Goal: Obtain resource: Download file/media

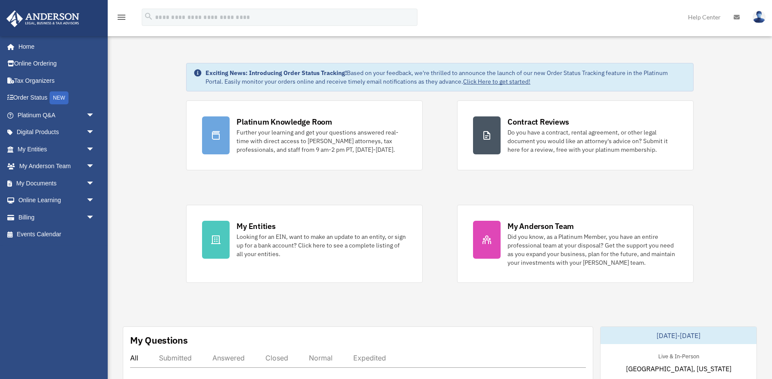
click at [89, 145] on span "arrow_drop_down" at bounding box center [94, 150] width 17 height 18
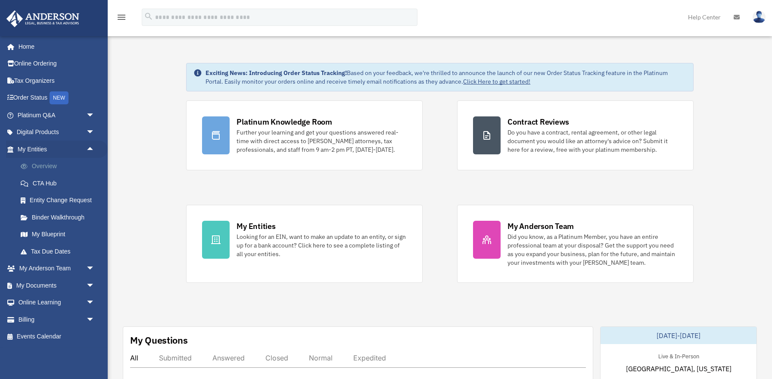
click at [65, 167] on link "Overview" at bounding box center [60, 166] width 96 height 17
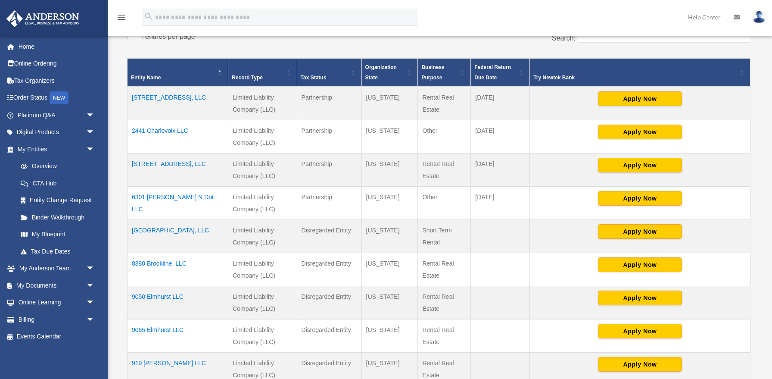
scroll to position [294, 0]
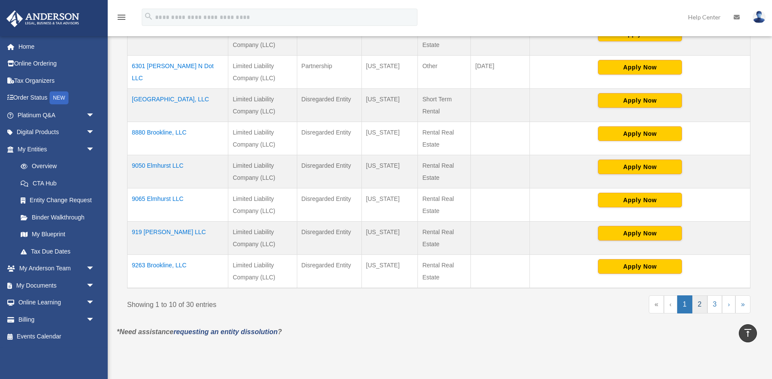
click at [700, 307] on link "2" at bounding box center [700, 304] width 15 height 18
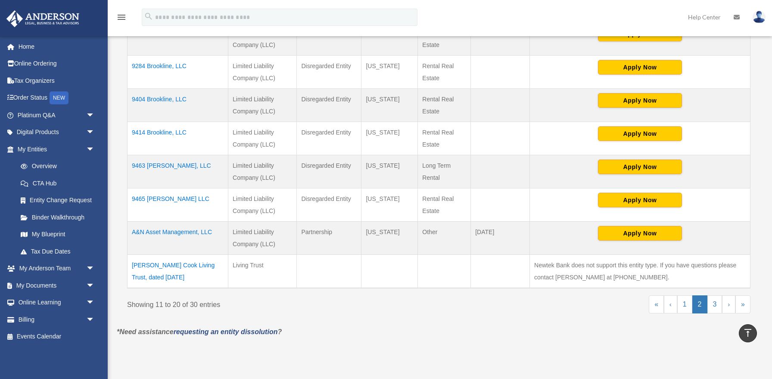
click at [304, 308] on div "Showing 11 to 20 of 30 entries" at bounding box center [280, 303] width 306 height 16
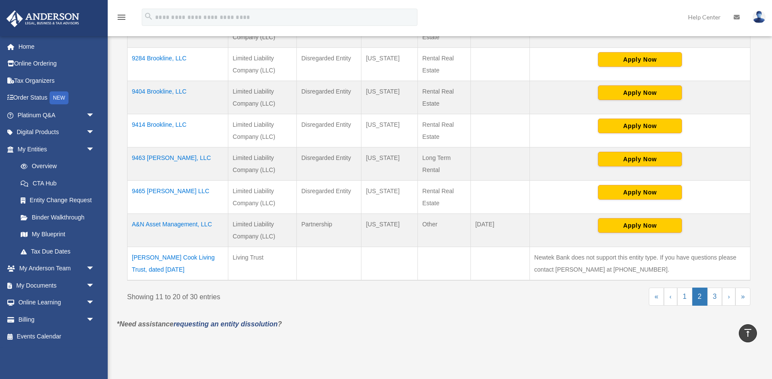
scroll to position [449, 0]
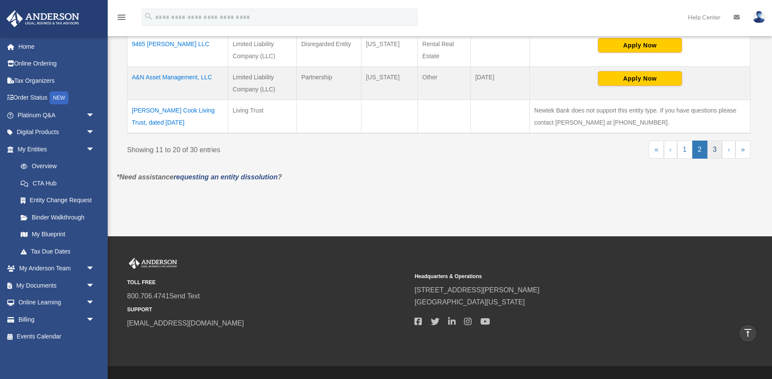
click at [716, 149] on link "3" at bounding box center [715, 150] width 15 height 18
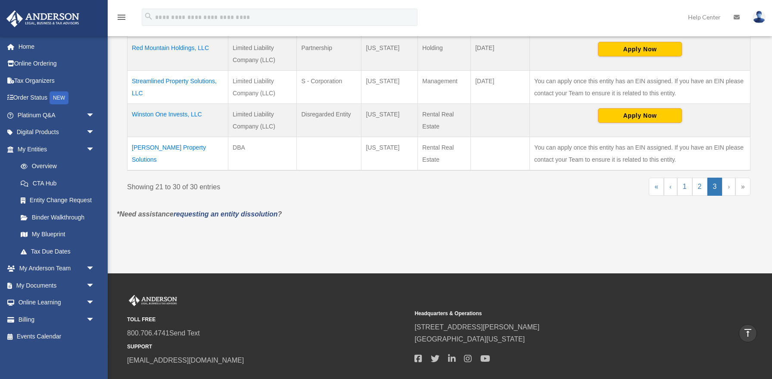
scroll to position [371, 0]
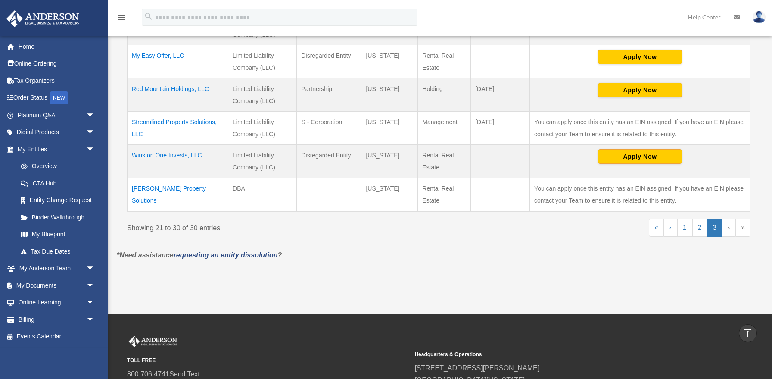
click at [177, 156] on td "Winston One Invests, LLC" at bounding box center [178, 160] width 101 height 33
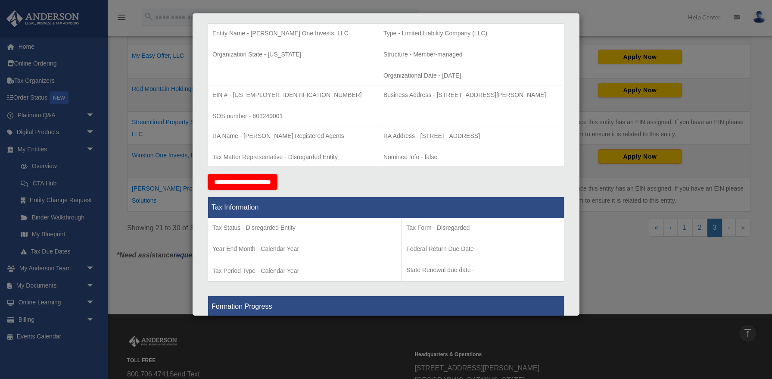
scroll to position [0, 0]
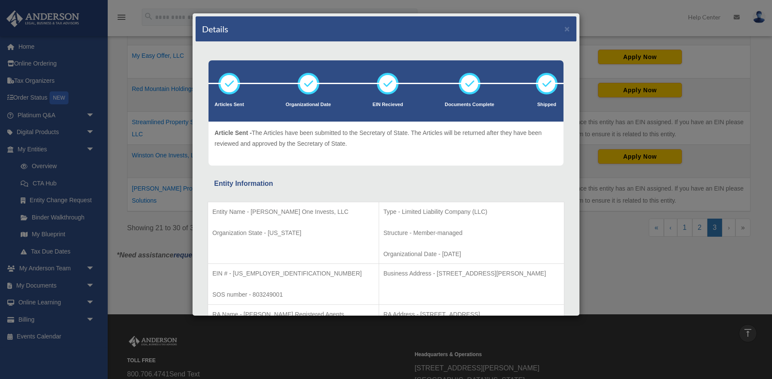
click at [136, 186] on div "Details × Articles Sent Organizational Date" at bounding box center [386, 189] width 772 height 379
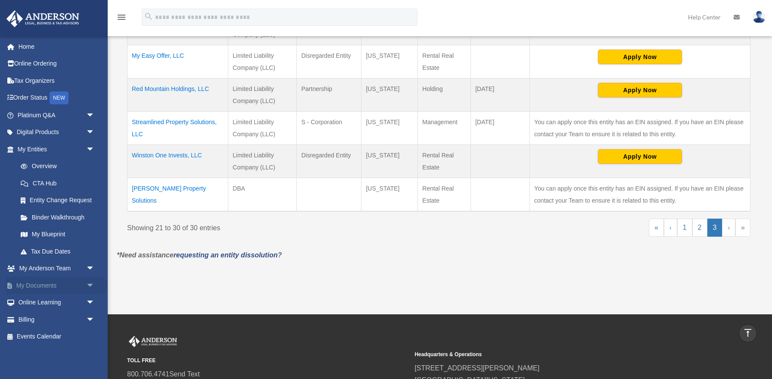
click at [89, 285] on span "arrow_drop_down" at bounding box center [94, 286] width 17 height 18
click at [37, 300] on link "Box" at bounding box center [60, 302] width 96 height 17
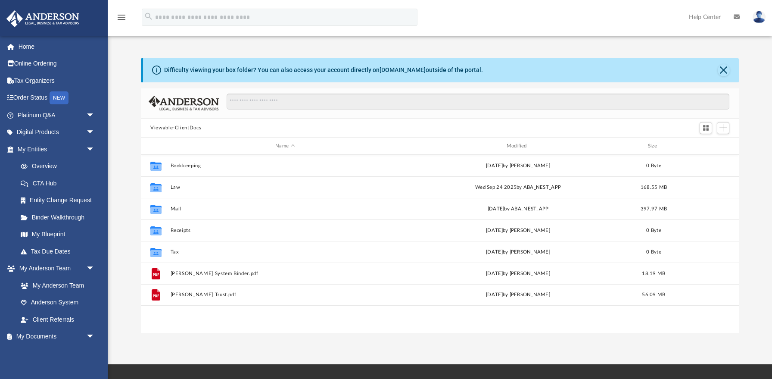
scroll to position [196, 598]
click at [122, 150] on div "Difficulty viewing your box folder? You can also access your account directly o…" at bounding box center [440, 195] width 665 height 275
click at [130, 152] on div "Difficulty viewing your box folder? You can also access your account directly o…" at bounding box center [440, 195] width 665 height 275
click at [126, 183] on div "Difficulty viewing your box folder? You can also access your account directly o…" at bounding box center [440, 195] width 665 height 275
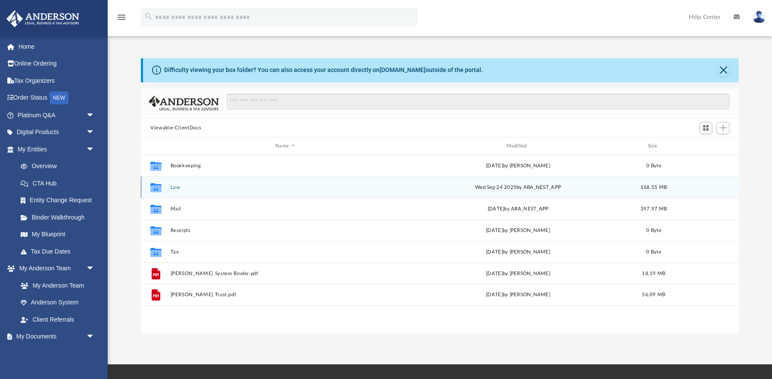
click at [176, 188] on button "Law" at bounding box center [285, 187] width 229 height 6
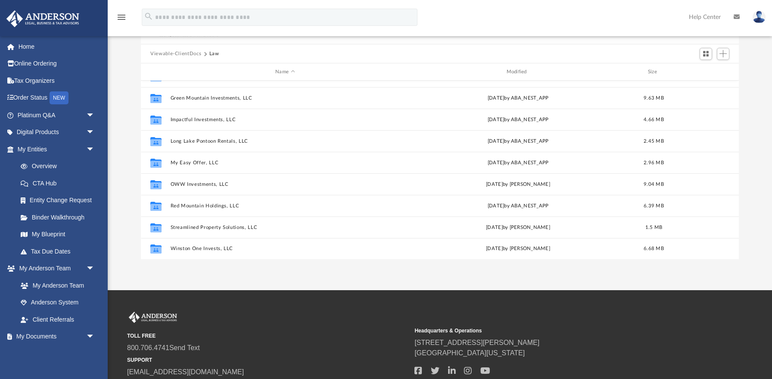
scroll to position [73, 0]
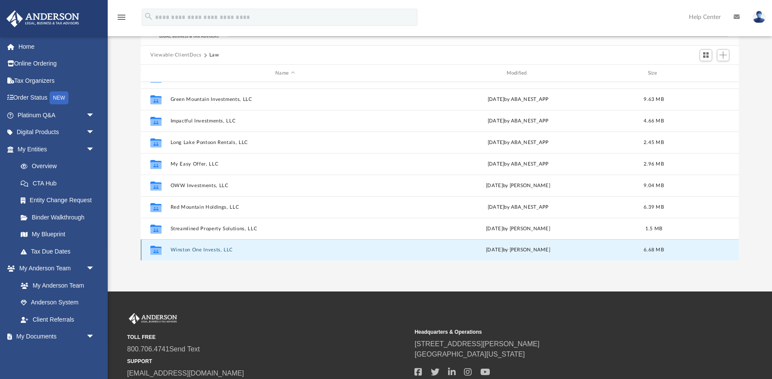
click at [211, 248] on button "Winston One Invests, LLC" at bounding box center [285, 250] width 229 height 6
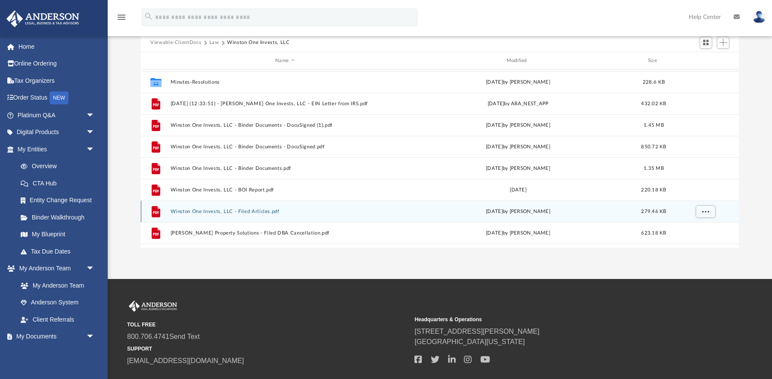
scroll to position [39, 0]
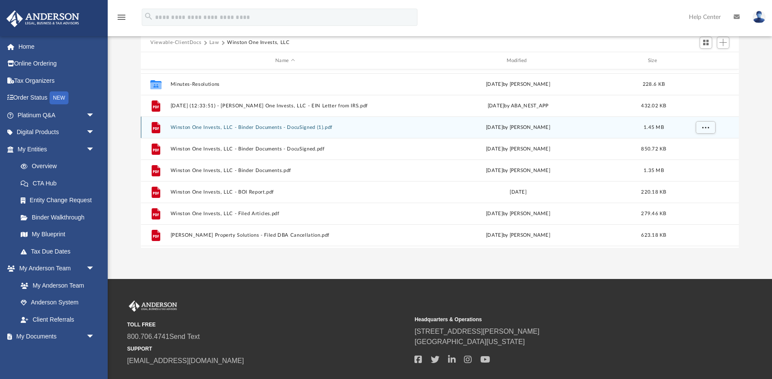
click at [326, 125] on button "Winston One Invests, LLC - Binder Documents - DocuSigned (1).pdf" at bounding box center [285, 128] width 229 height 6
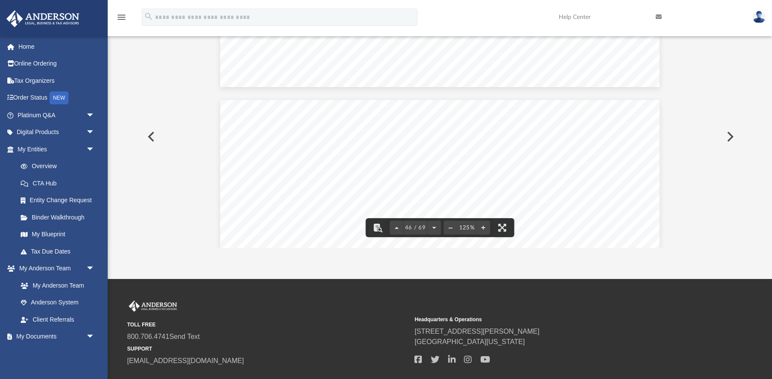
scroll to position [26452, 0]
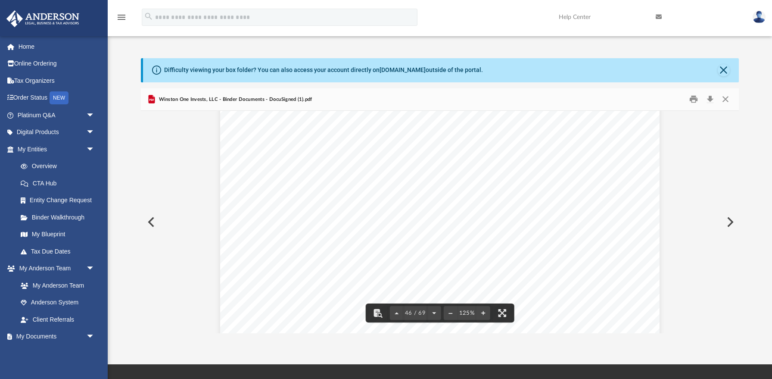
scroll to position [25968, 0]
click at [710, 100] on button "Download" at bounding box center [711, 99] width 16 height 13
